Goal: Check status

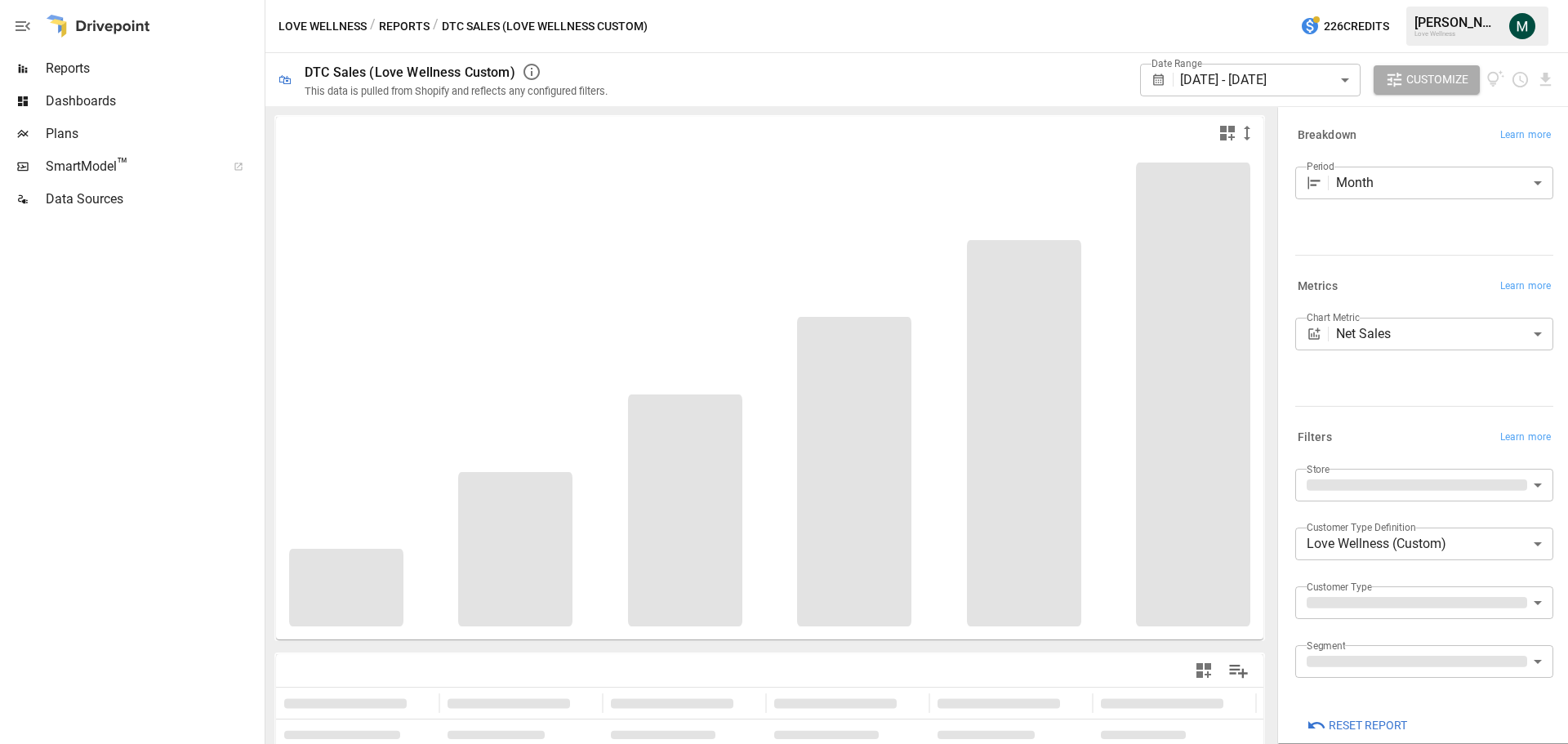
click at [1295, 0] on body "**********" at bounding box center [784, 0] width 1568 height 0
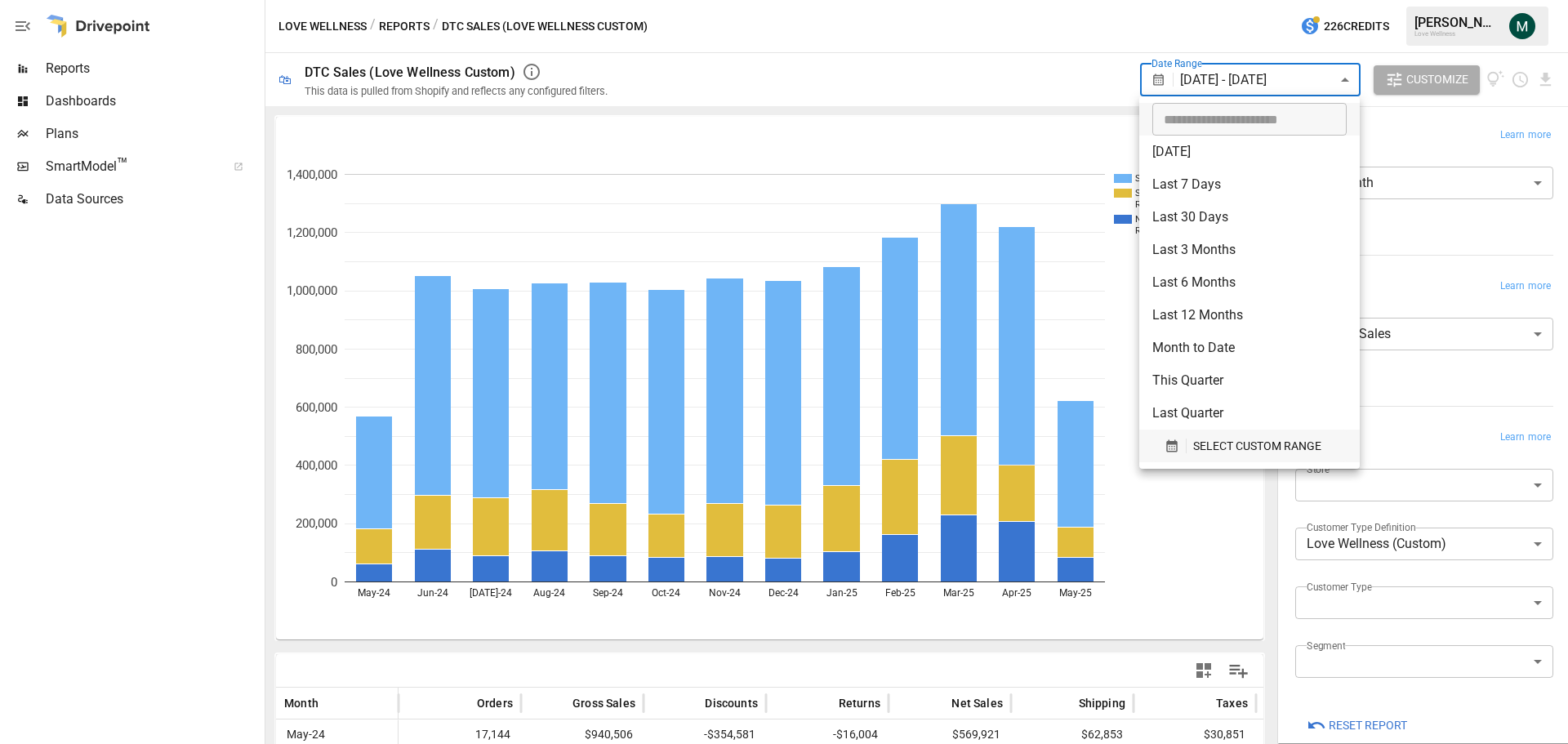
click at [1228, 441] on span "SELECT CUSTOM RANGE" at bounding box center [1257, 446] width 128 height 20
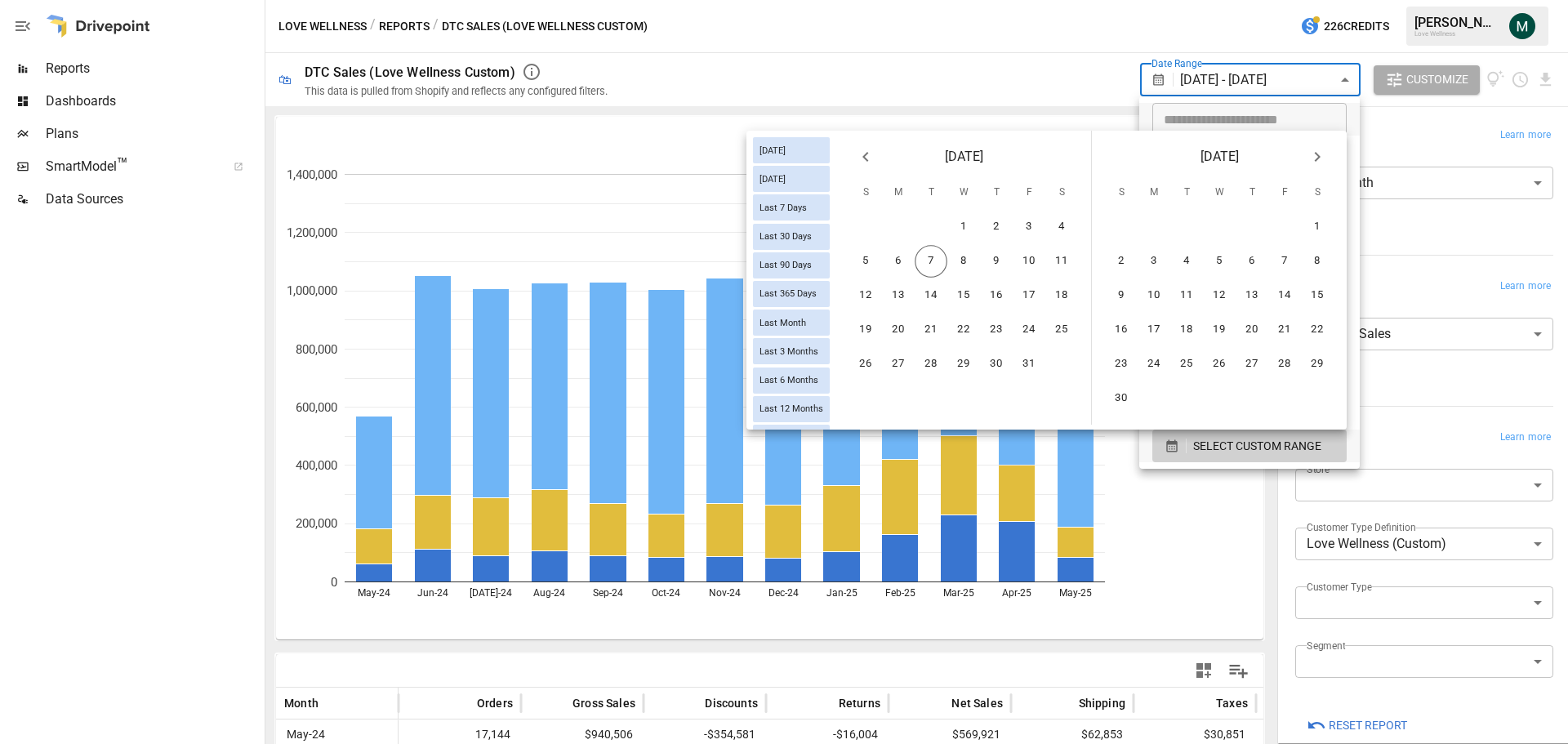
click at [863, 156] on icon "Previous month" at bounding box center [865, 156] width 5 height 10
click at [867, 226] on button "1" at bounding box center [865, 227] width 33 height 33
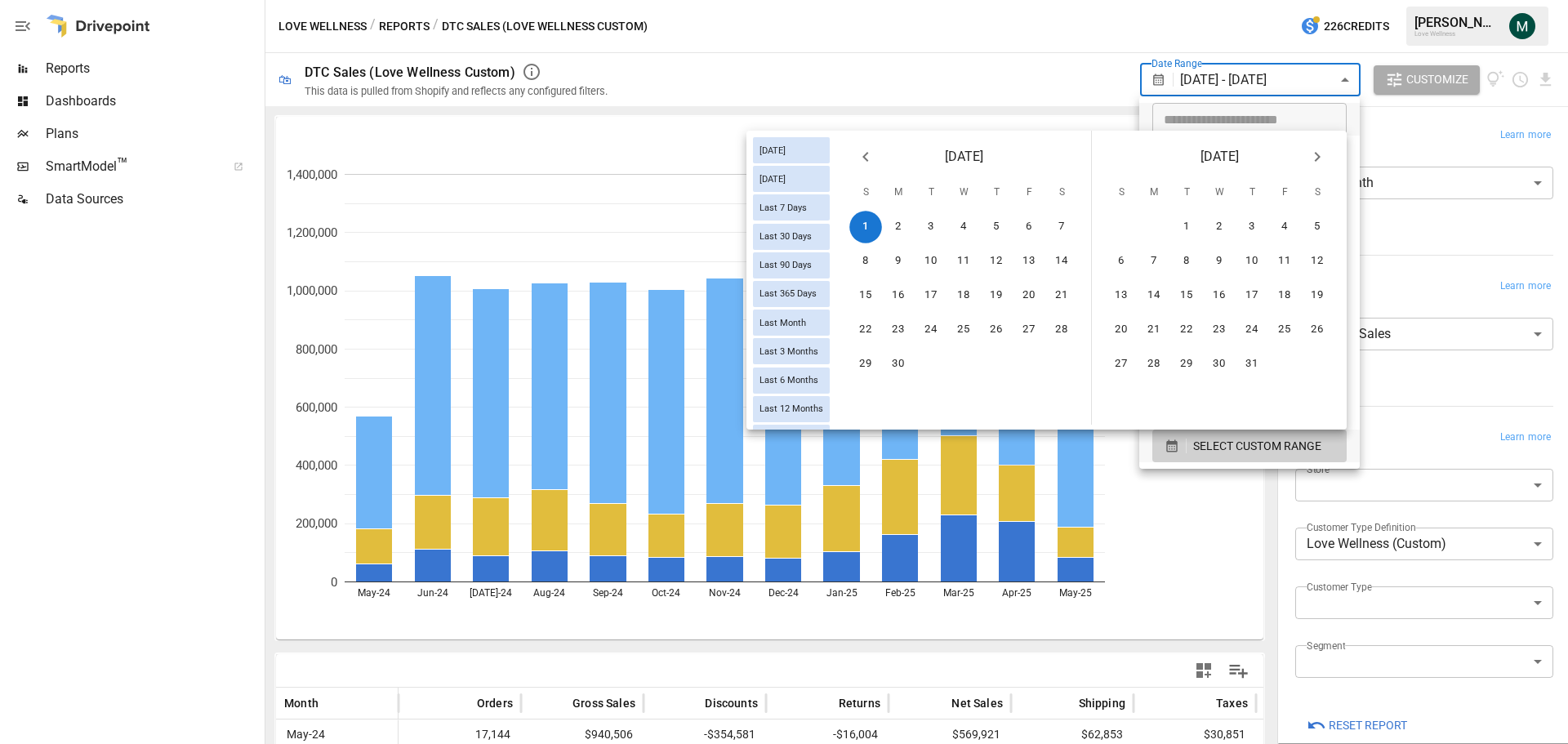
click at [1329, 156] on button "Next month" at bounding box center [1317, 157] width 33 height 33
click at [1326, 156] on button "Next month" at bounding box center [1317, 157] width 33 height 33
click at [1195, 374] on button "30" at bounding box center [1187, 364] width 33 height 33
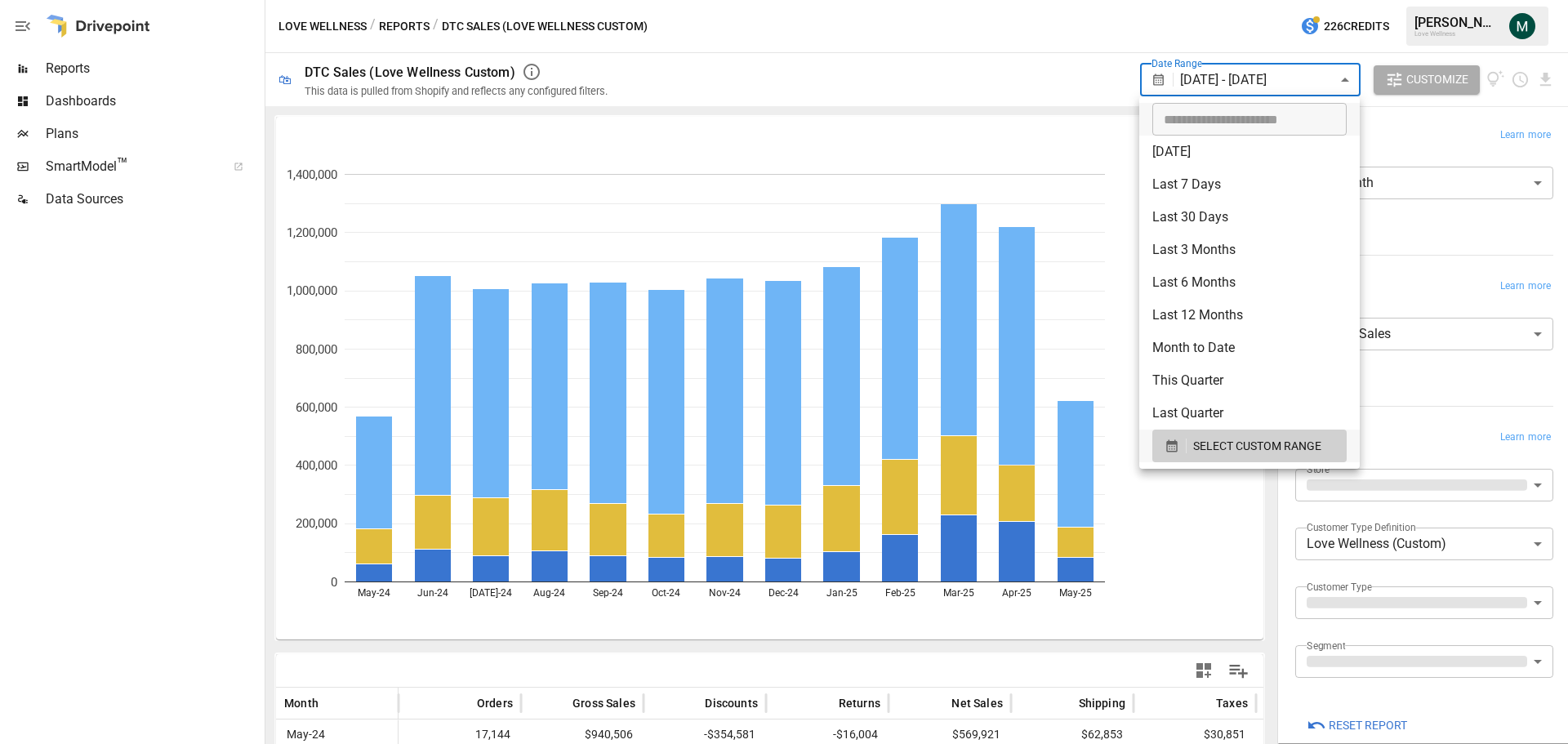
click at [1083, 38] on div at bounding box center [784, 372] width 1568 height 744
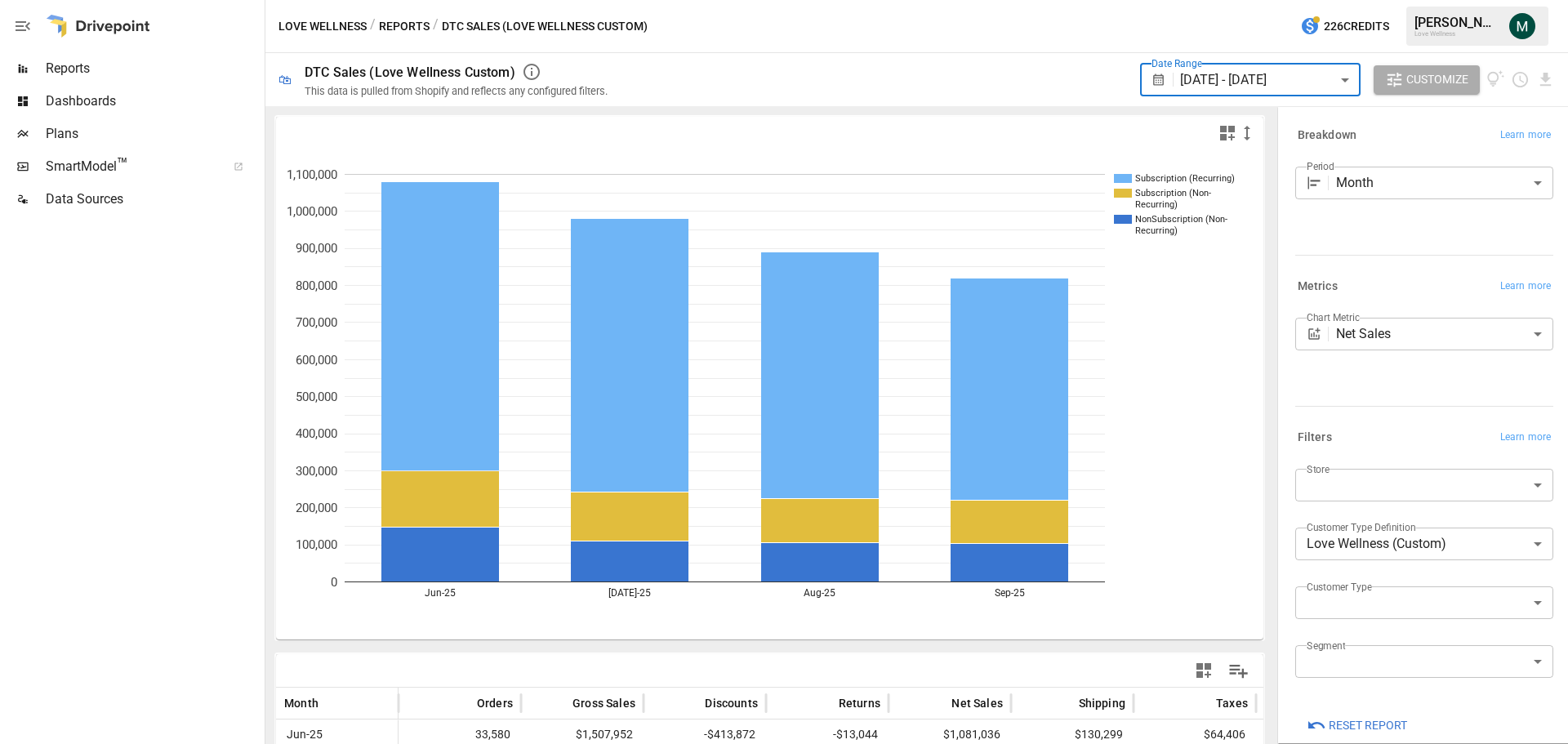
click at [1400, 0] on body "Reports Dashboards Plans SmartModel ™ Data Sources Love Wellness / Reports / DT…" at bounding box center [784, 0] width 1568 height 0
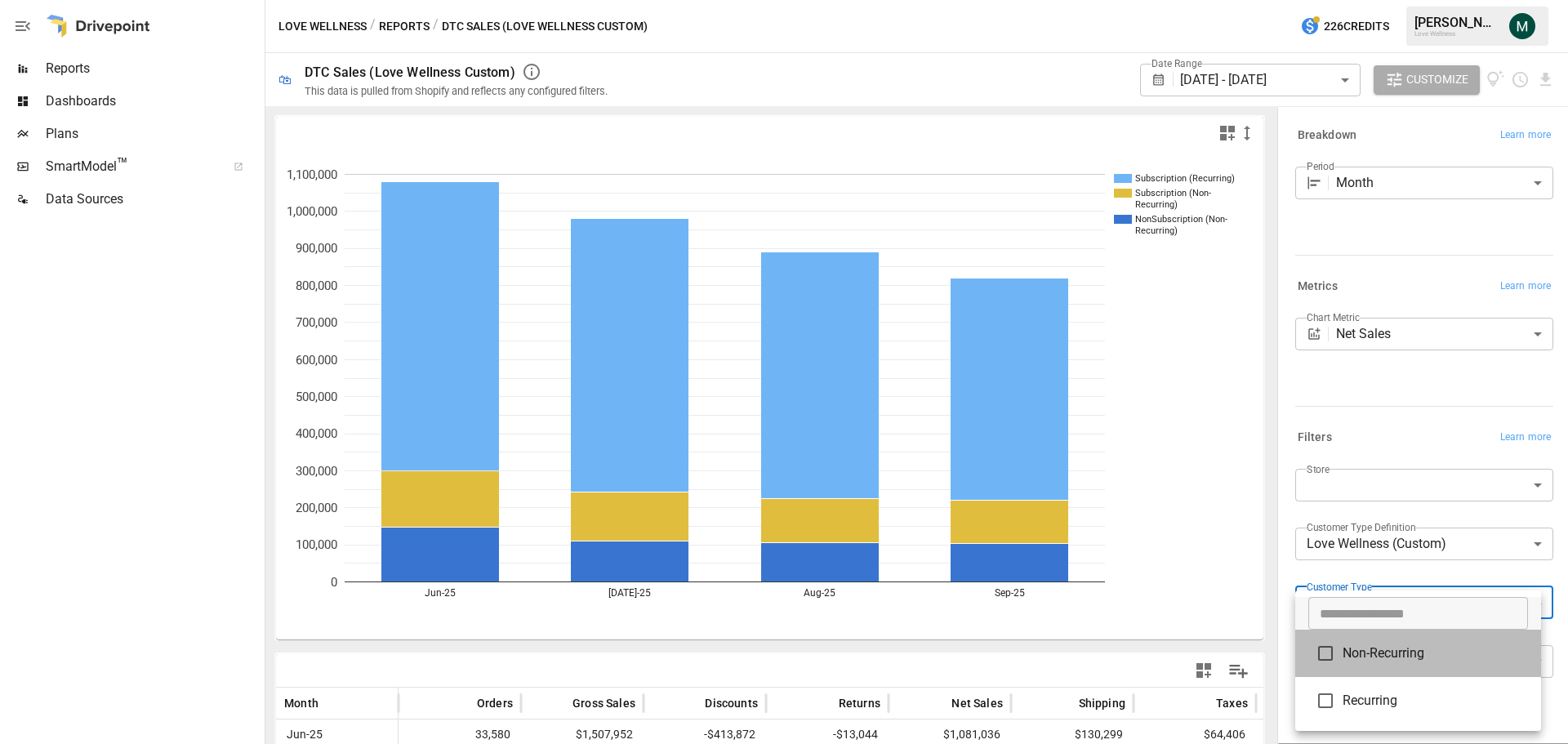
click at [1387, 658] on span "Non-Recurring" at bounding box center [1435, 654] width 185 height 20
type input "**********"
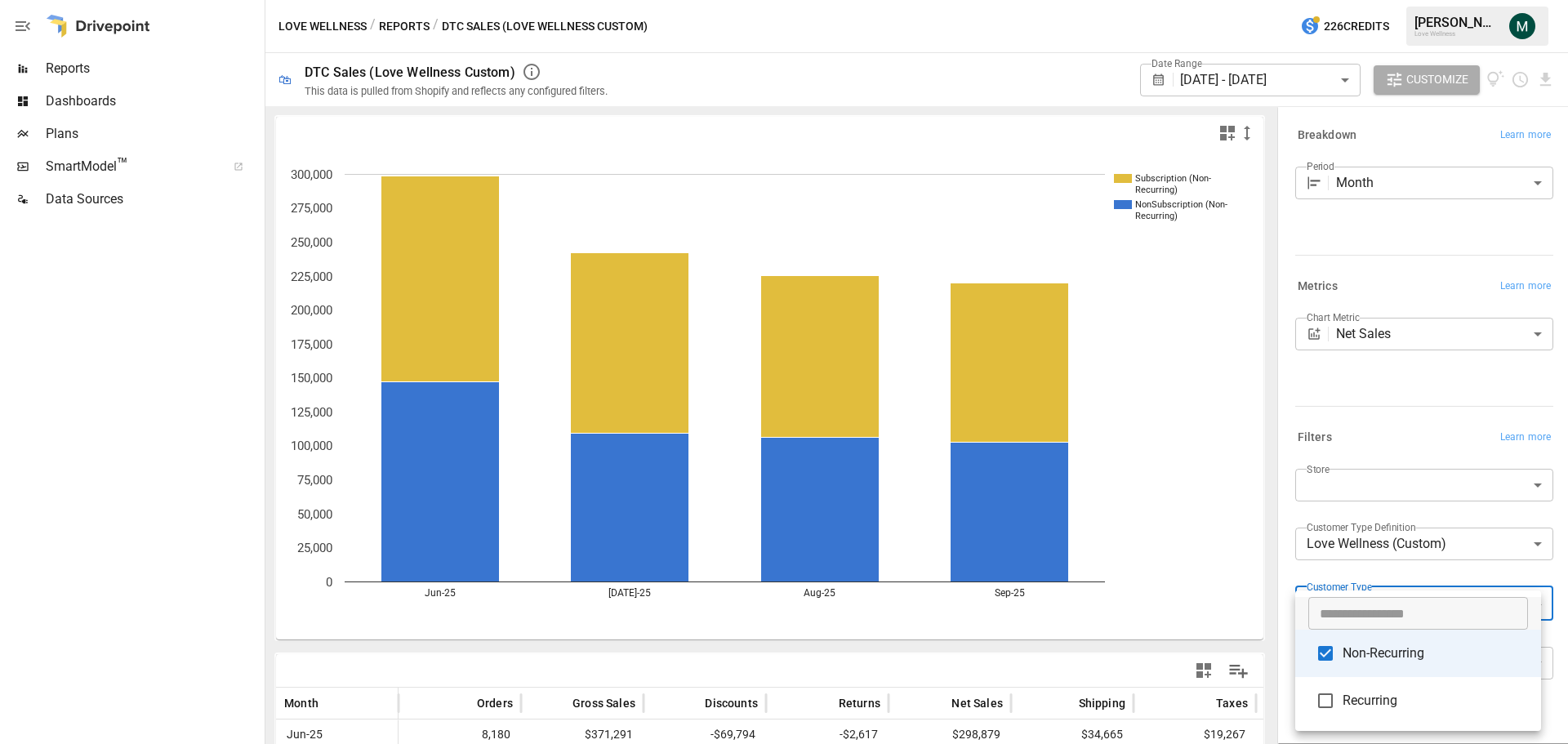
click at [571, 682] on div at bounding box center [784, 372] width 1568 height 744
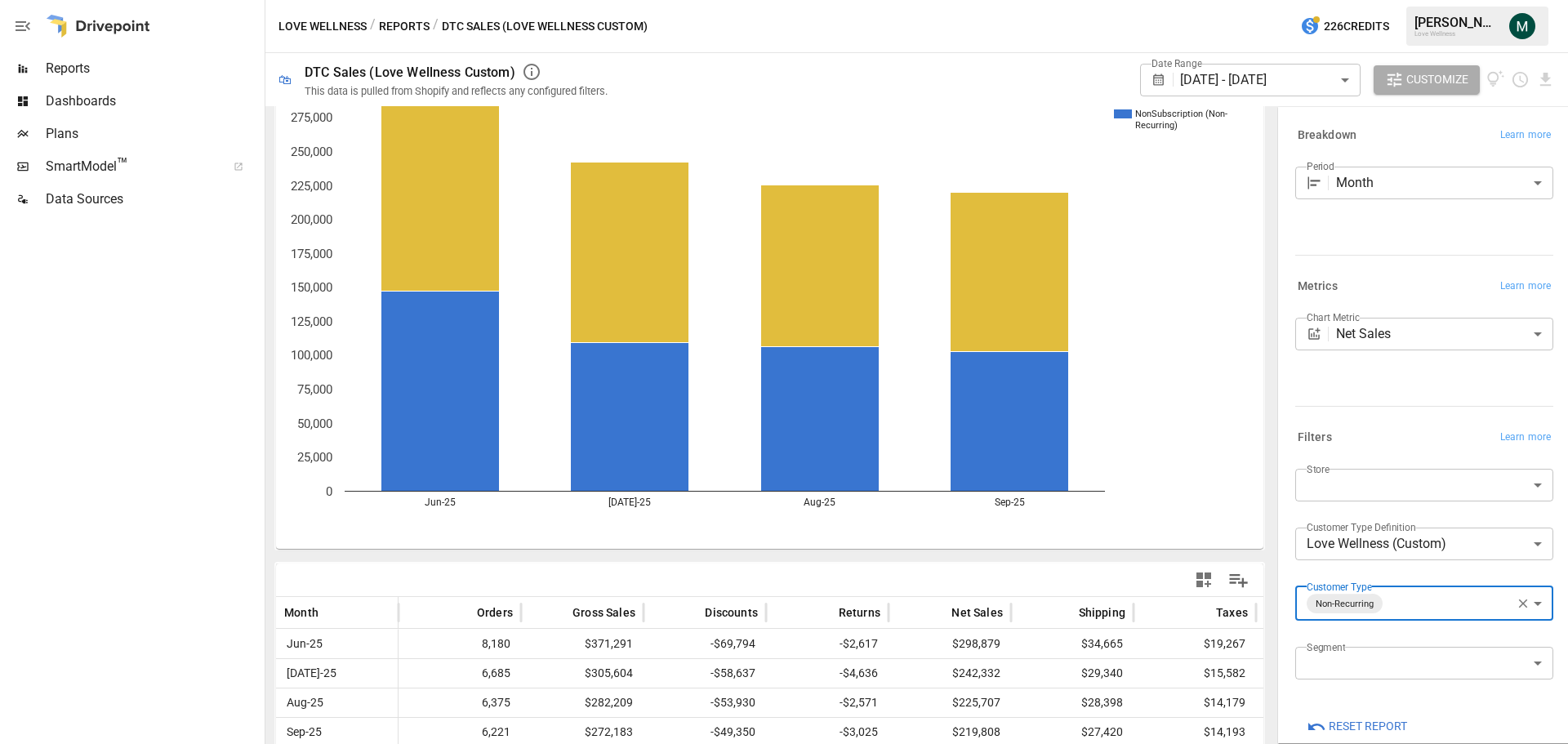
scroll to position [247, 0]
